Goal: Navigation & Orientation: Find specific page/section

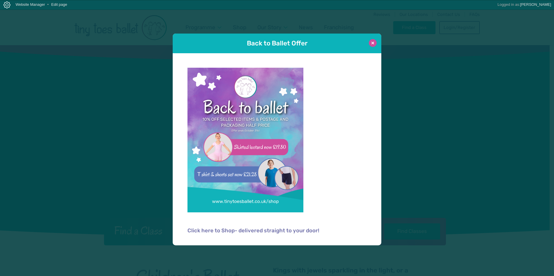
click at [371, 45] on button at bounding box center [373, 43] width 8 height 8
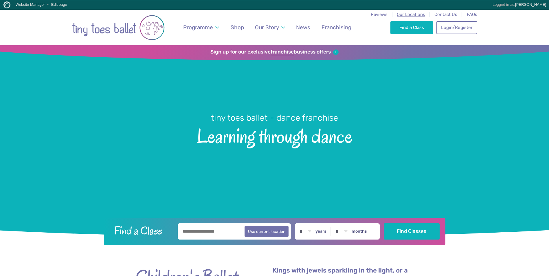
click at [407, 15] on span "Our Locations" at bounding box center [411, 14] width 28 height 5
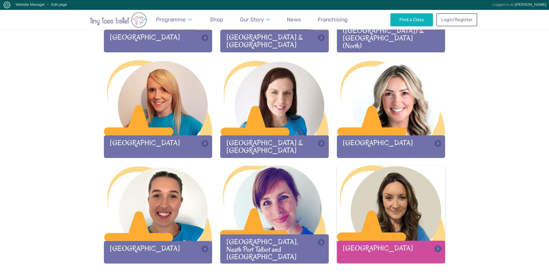
scroll to position [695, 0]
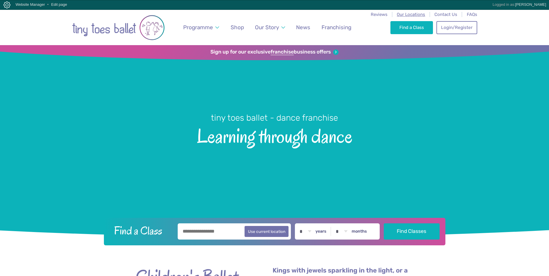
click at [414, 15] on span "Our Locations" at bounding box center [411, 14] width 28 height 5
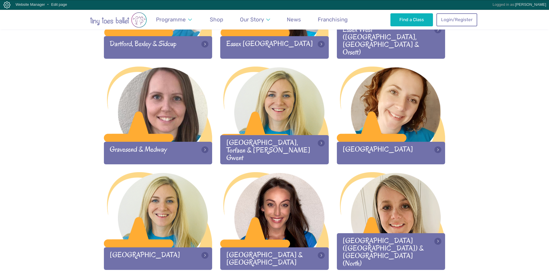
scroll to position [521, 0]
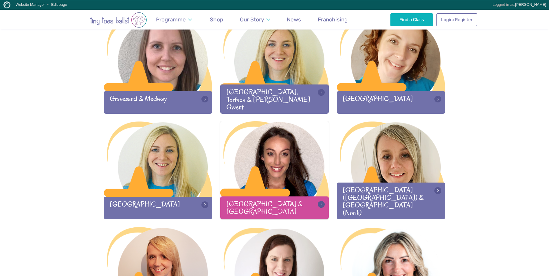
click at [290, 169] on div at bounding box center [274, 159] width 109 height 76
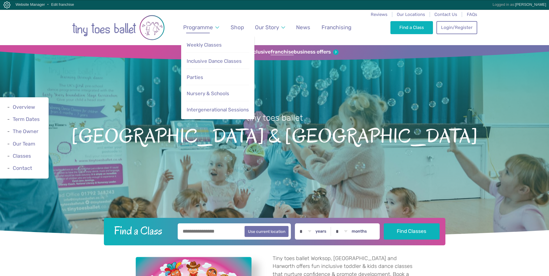
click at [200, 28] on span "Programme" at bounding box center [198, 27] width 30 height 7
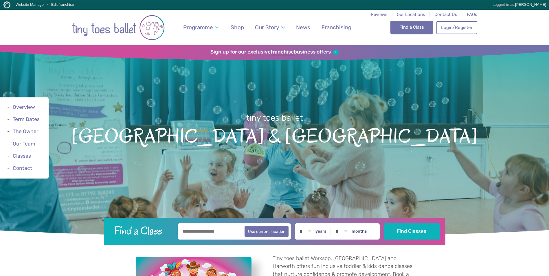
click at [418, 29] on link "Find a Class" at bounding box center [412, 27] width 43 height 13
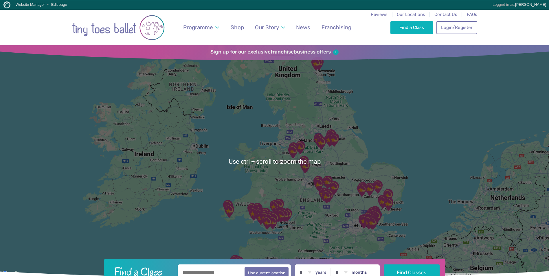
click at [325, 150] on div at bounding box center [274, 161] width 549 height 233
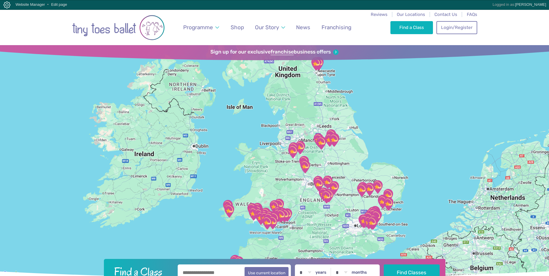
click at [230, 209] on img "Pembroke Leisure Centre" at bounding box center [229, 211] width 14 height 14
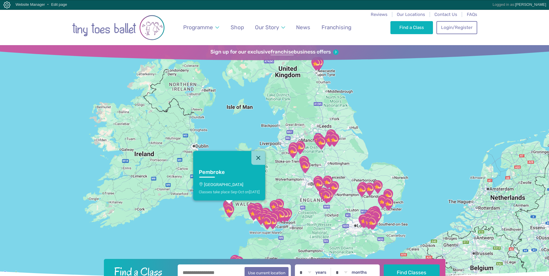
drag, startPoint x: 210, startPoint y: 170, endPoint x: 207, endPoint y: 173, distance: 3.7
click at [207, 173] on h3 "Pembroke" at bounding box center [224, 172] width 50 height 7
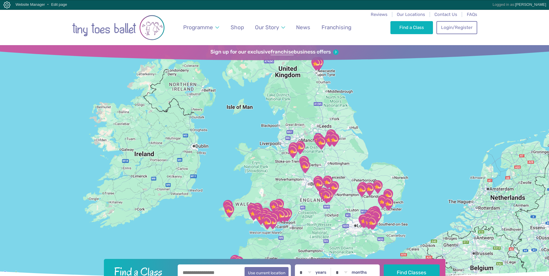
click at [291, 149] on img "Stapeley Community Hall" at bounding box center [293, 151] width 14 height 14
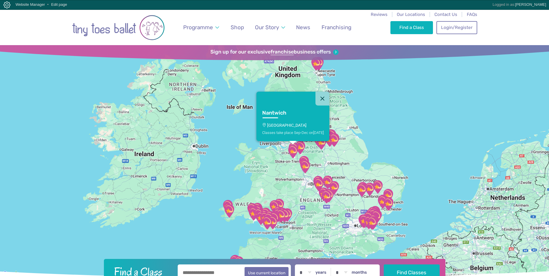
click at [275, 123] on p "[GEOGRAPHIC_DATA]" at bounding box center [293, 125] width 62 height 5
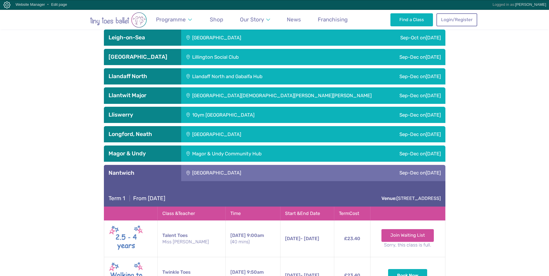
scroll to position [1312, 0]
